Goal: Information Seeking & Learning: Learn about a topic

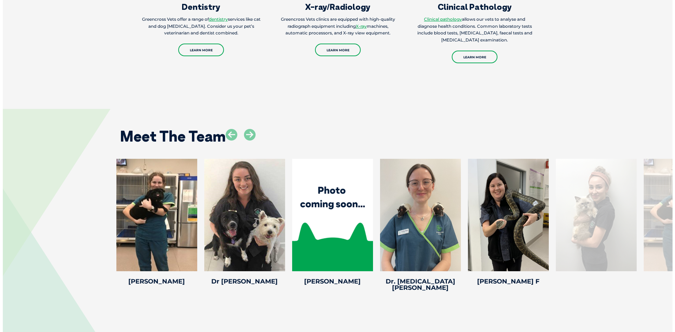
scroll to position [1160, 0]
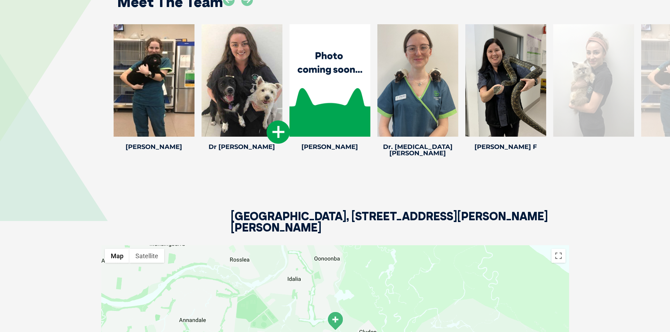
click at [275, 128] on icon at bounding box center [278, 132] width 23 height 23
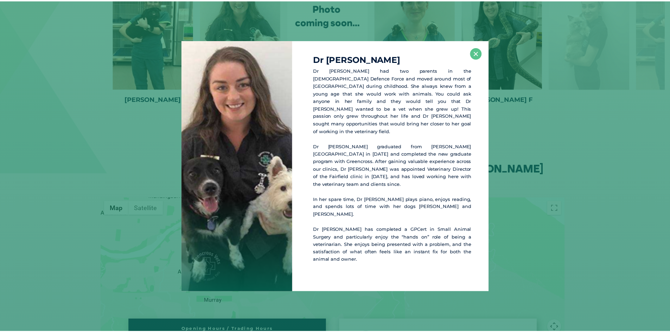
scroll to position [1212, 0]
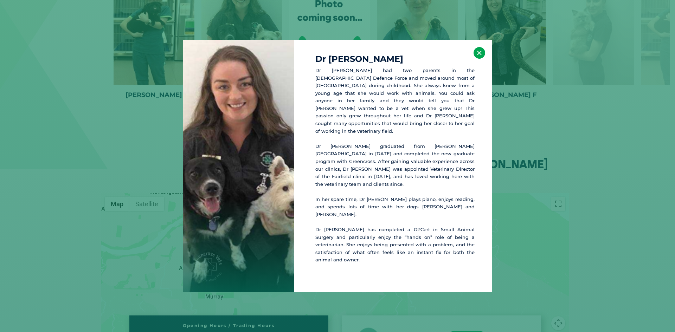
click at [481, 59] on button "×" at bounding box center [480, 53] width 12 height 12
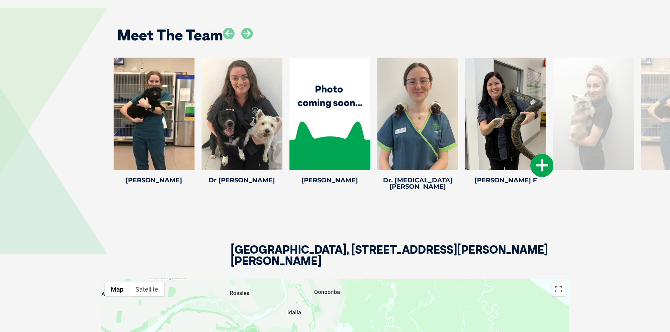
scroll to position [1107, 0]
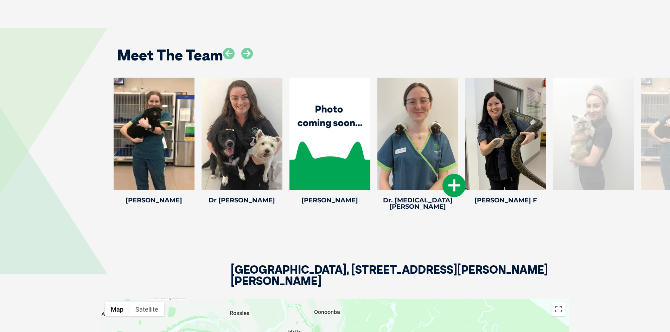
click at [450, 178] on icon at bounding box center [453, 185] width 23 height 23
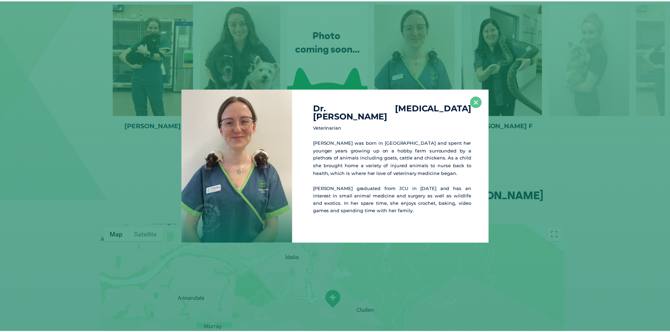
scroll to position [1184, 0]
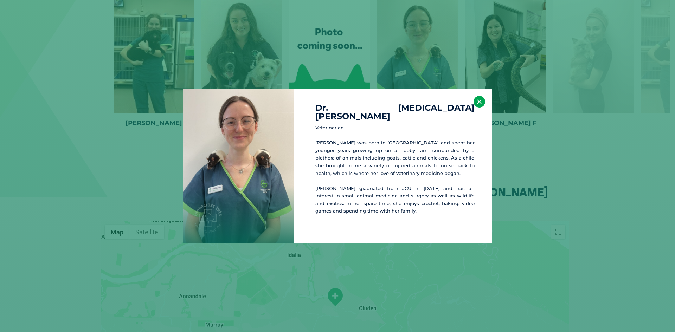
click at [478, 103] on button "×" at bounding box center [480, 102] width 12 height 12
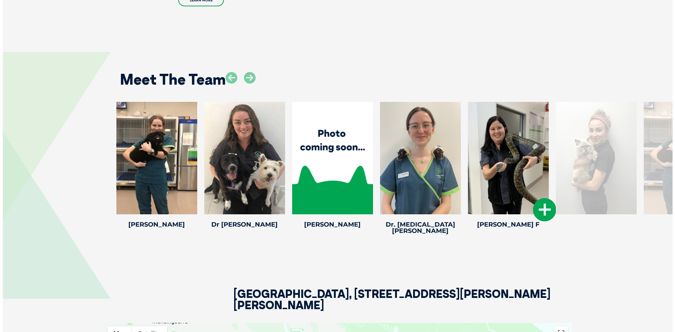
scroll to position [1079, 0]
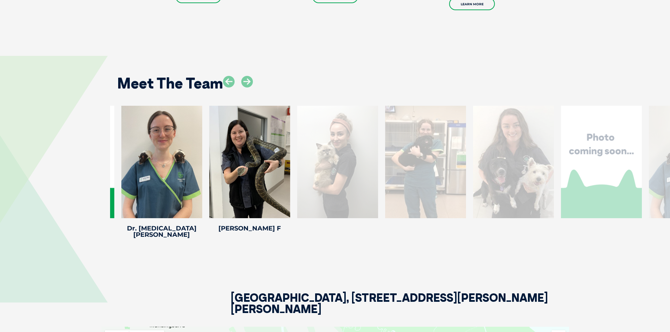
drag, startPoint x: 599, startPoint y: 142, endPoint x: 343, endPoint y: 138, distance: 256.0
click at [343, 138] on div at bounding box center [337, 162] width 81 height 113
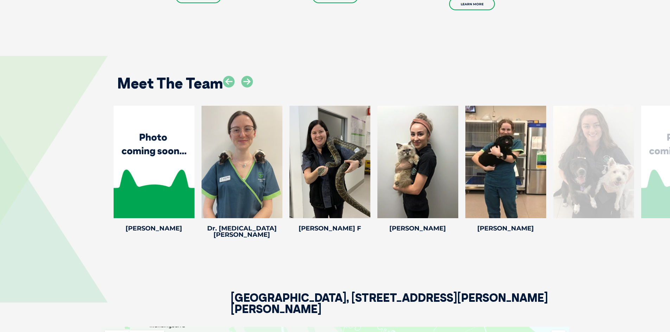
drag, startPoint x: 535, startPoint y: 152, endPoint x: -5, endPoint y: 134, distance: 539.7
click at [159, 176] on div at bounding box center [154, 162] width 81 height 113
click at [190, 202] on icon at bounding box center [190, 213] width 23 height 23
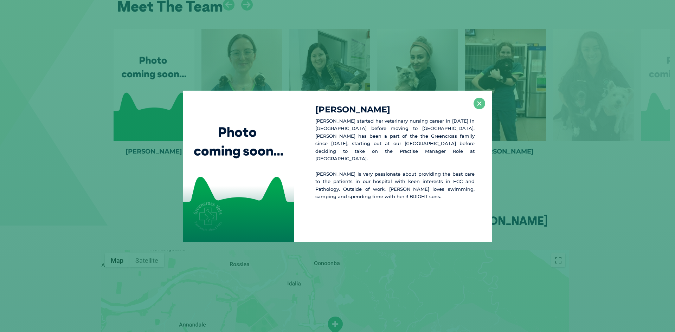
scroll to position [1156, 0]
click at [479, 109] on div "Alex B Alex started her veterinary nursing career in 2016 in Victoria before mo…" at bounding box center [393, 166] width 198 height 151
click at [476, 107] on button "×" at bounding box center [480, 104] width 12 height 12
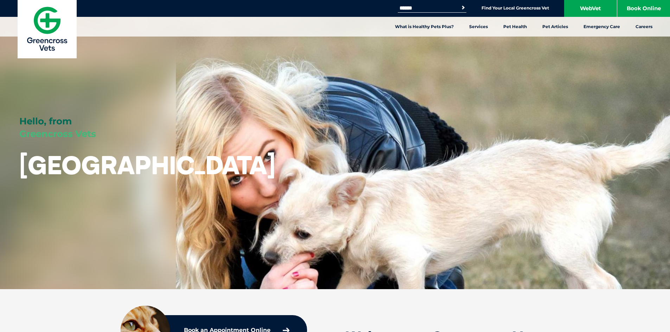
scroll to position [0, 0]
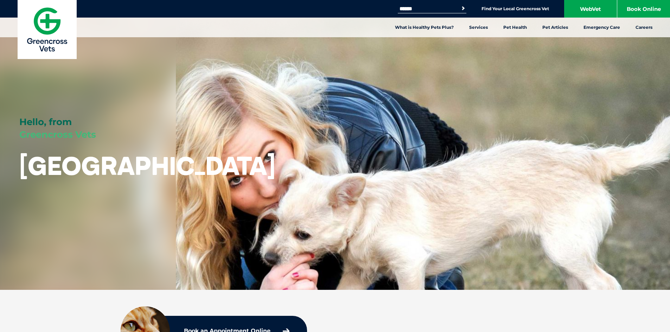
click at [37, 19] on img at bounding box center [47, 29] width 59 height 59
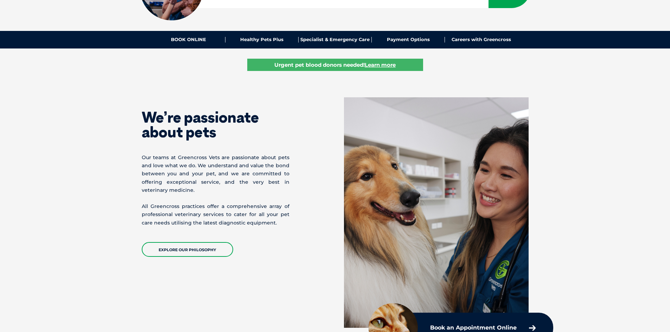
scroll to position [246, 0]
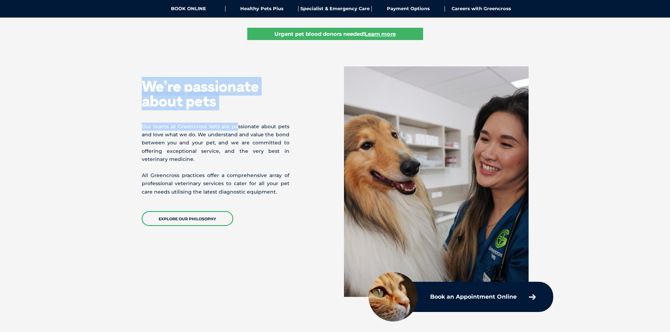
drag, startPoint x: 139, startPoint y: 84, endPoint x: 238, endPoint y: 111, distance: 102.7
click at [238, 111] on div "We’re passionate about pets Our teams at [GEOGRAPHIC_DATA] are passionate about…" at bounding box center [335, 181] width 401 height 231
click at [211, 94] on h1 "We’re passionate about pets" at bounding box center [216, 94] width 148 height 30
drag, startPoint x: 227, startPoint y: 105, endPoint x: 140, endPoint y: 90, distance: 87.9
click at [140, 90] on div "We’re passionate about pets Our teams at [GEOGRAPHIC_DATA] are passionate about…" at bounding box center [335, 181] width 401 height 231
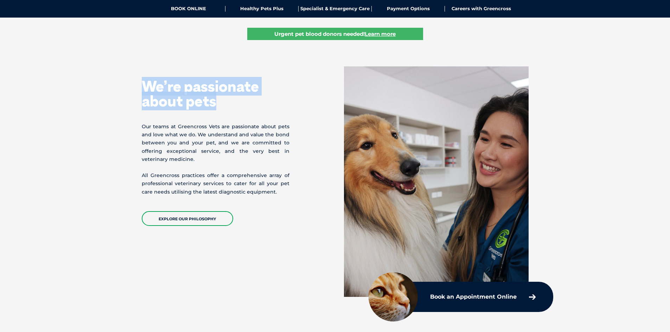
copy h1 "We’re passionate about pets"
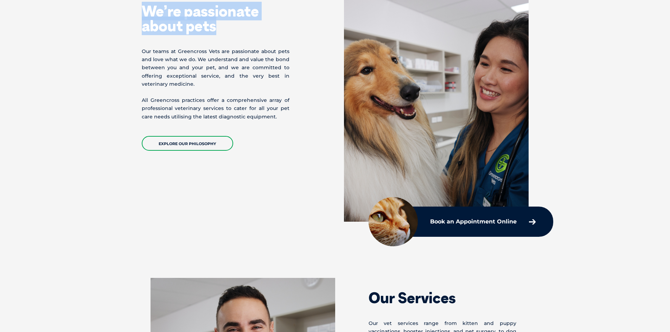
scroll to position [316, 0]
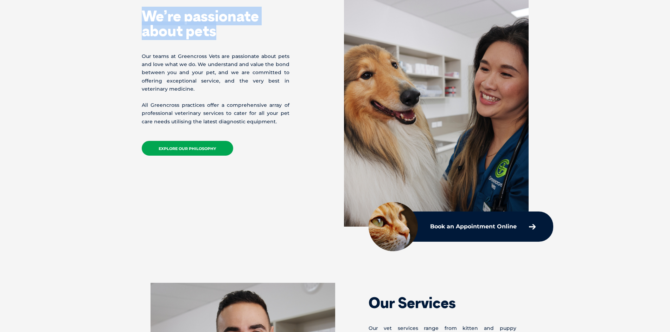
click at [205, 152] on link "EXPLORE OUR PHILOSOPHY" at bounding box center [187, 148] width 91 height 15
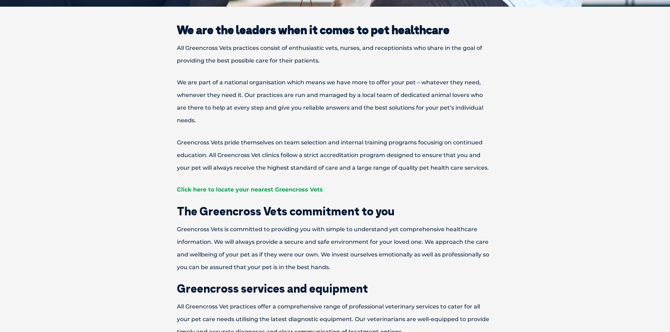
scroll to position [246, 0]
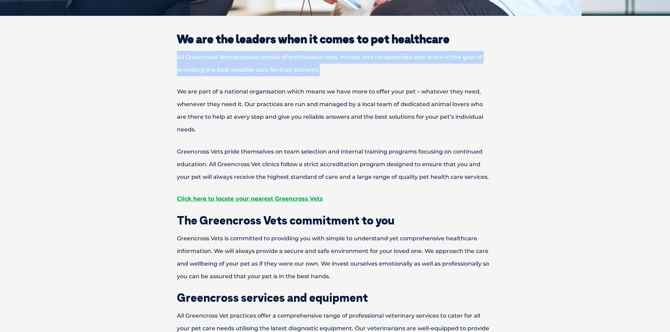
drag, startPoint x: 320, startPoint y: 67, endPoint x: 175, endPoint y: 59, distance: 145.8
click at [175, 59] on p "All Greencross Vets practices consist of enthusiastic vets, nurses, and recepti…" at bounding box center [335, 63] width 366 height 25
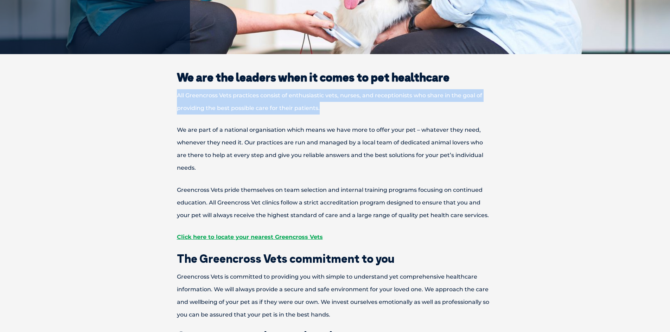
scroll to position [0, 0]
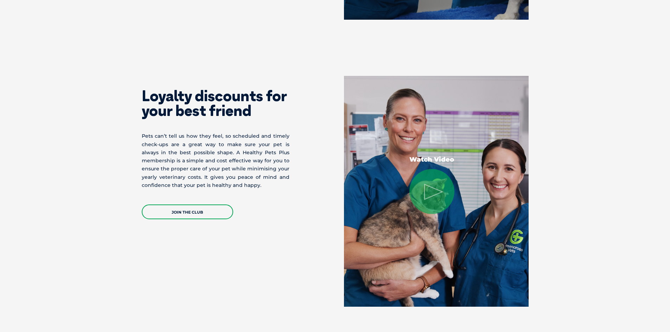
scroll to position [1301, 0]
